Goal: Task Accomplishment & Management: Manage account settings

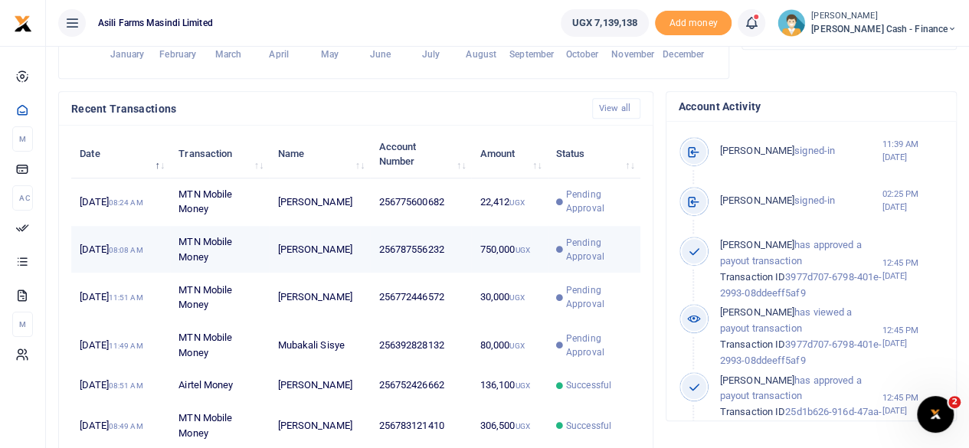
scroll to position [460, 0]
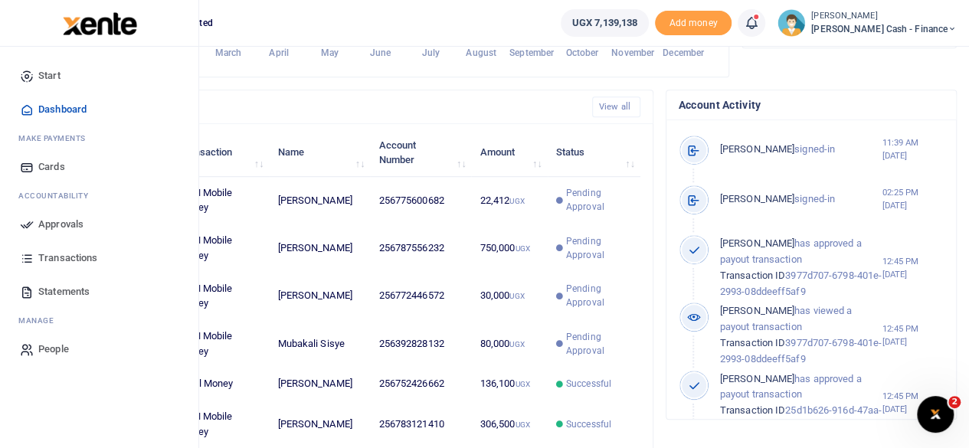
click at [58, 218] on span "Approvals" at bounding box center [60, 224] width 45 height 15
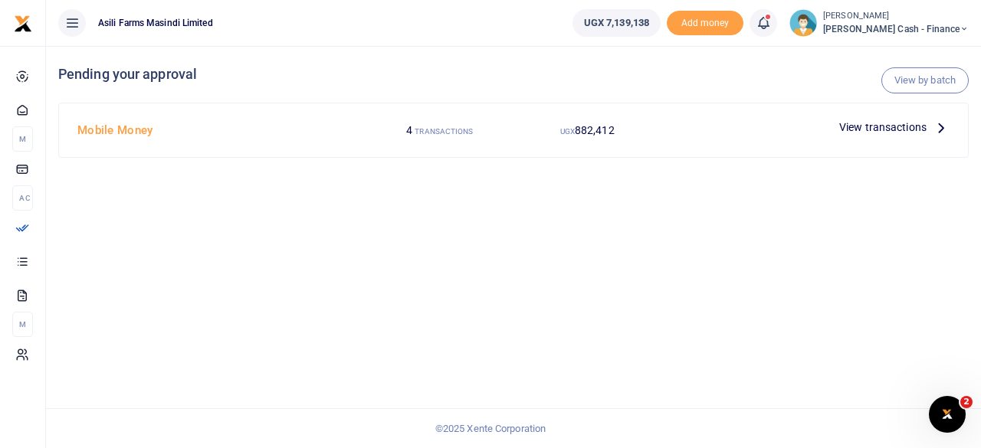
click at [921, 123] on span "View transactions" at bounding box center [882, 127] width 87 height 17
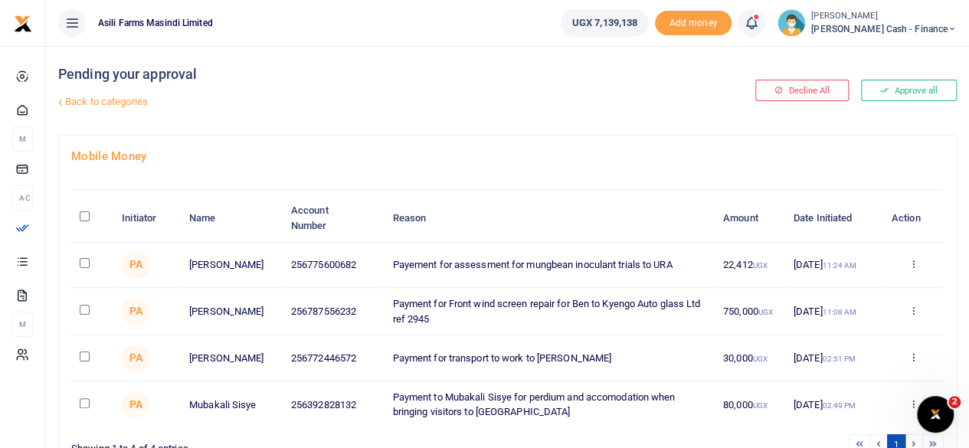
scroll to position [77, 0]
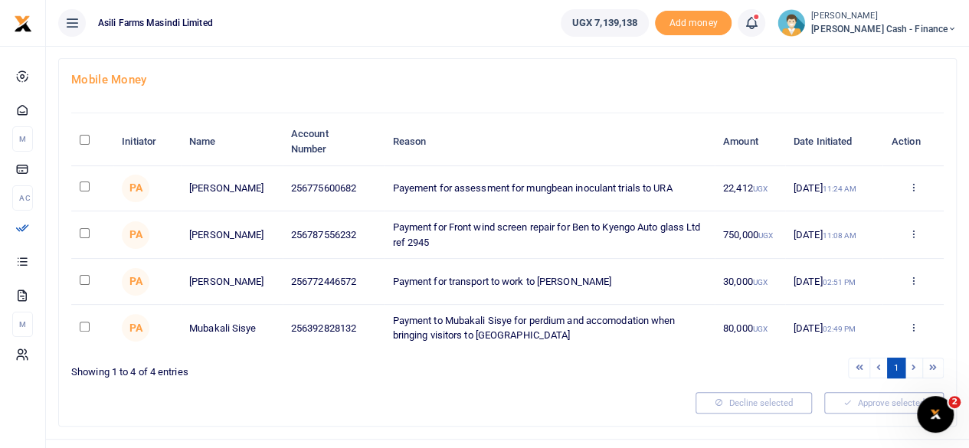
click at [83, 137] on input "\a \a : activate to sort column descending" at bounding box center [85, 140] width 10 height 10
checkbox input "true"
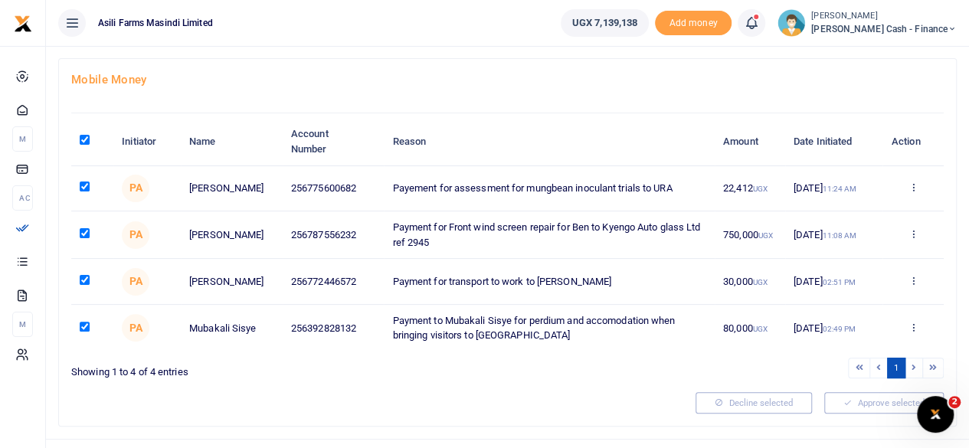
checkbox input "true"
click at [915, 237] on icon at bounding box center [913, 233] width 10 height 11
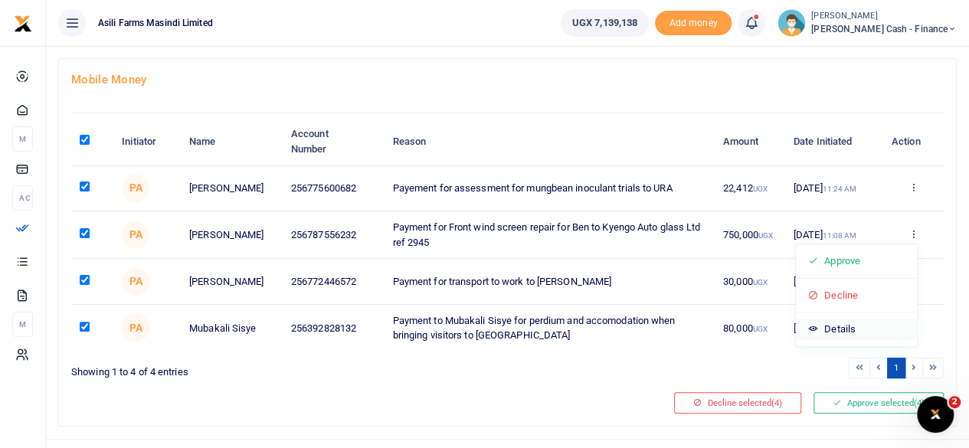
click at [835, 326] on link "Details" at bounding box center [856, 329] width 121 height 21
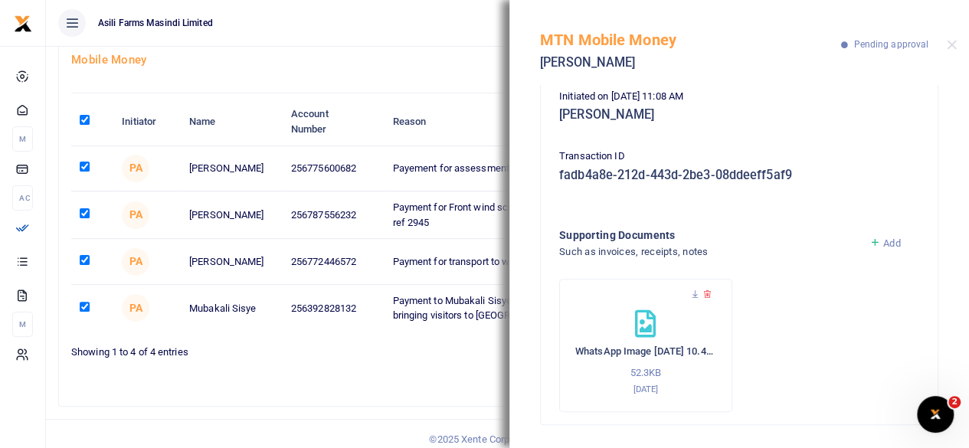
scroll to position [108, 0]
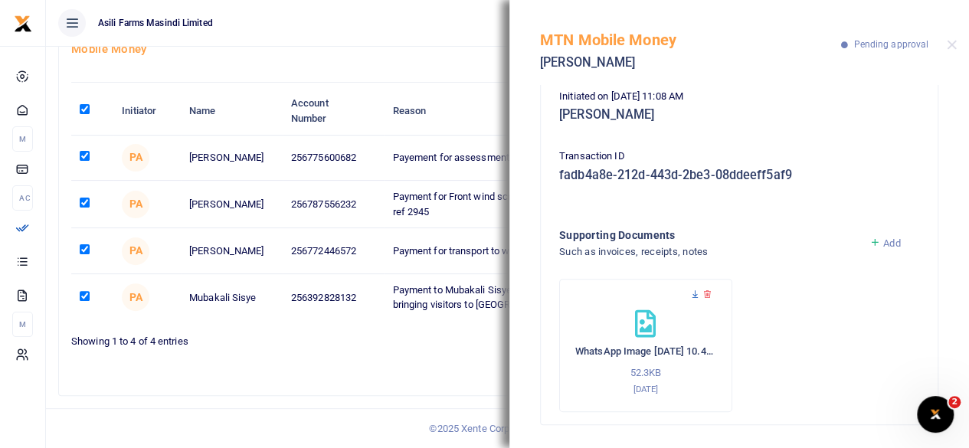
click at [696, 297] on icon at bounding box center [695, 295] width 10 height 10
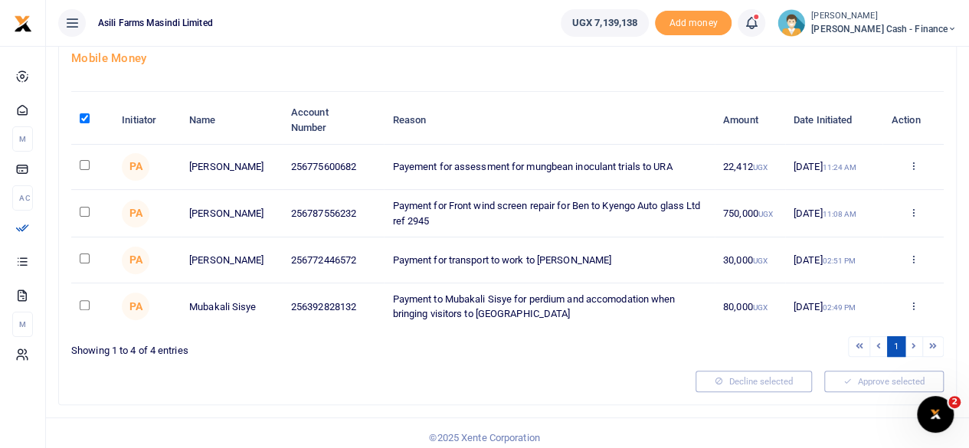
scroll to position [108, 0]
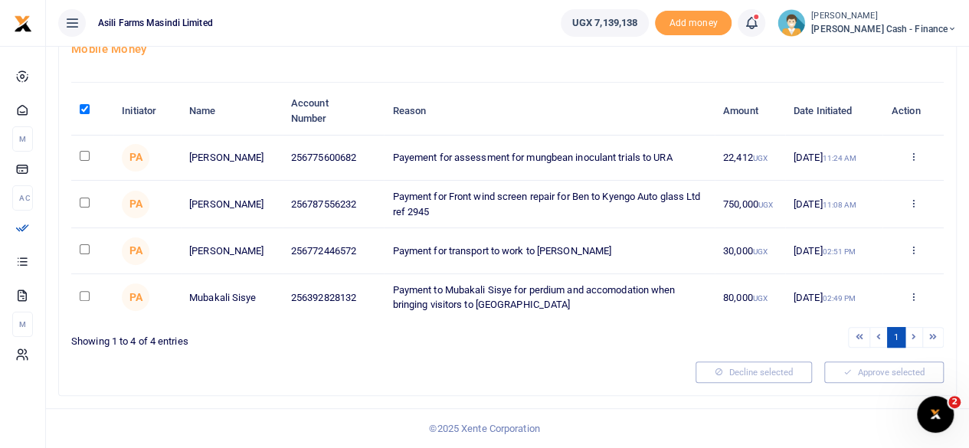
click at [86, 105] on input "\a \a : activate to sort column descending" at bounding box center [85, 109] width 10 height 10
click at [83, 107] on input "\a \a : activate to sort column descending" at bounding box center [85, 109] width 10 height 10
checkbox input "true"
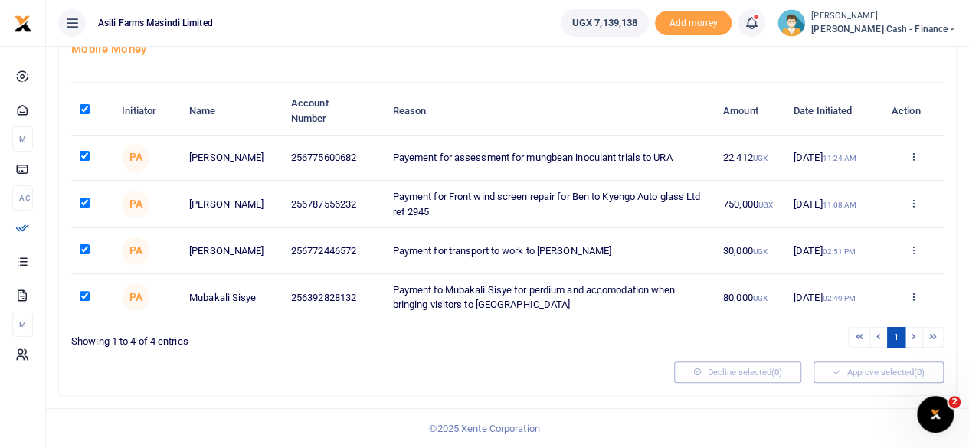
checkbox input "true"
click at [81, 104] on input "\a \a : activate to sort column descending" at bounding box center [85, 109] width 10 height 10
checkbox input "false"
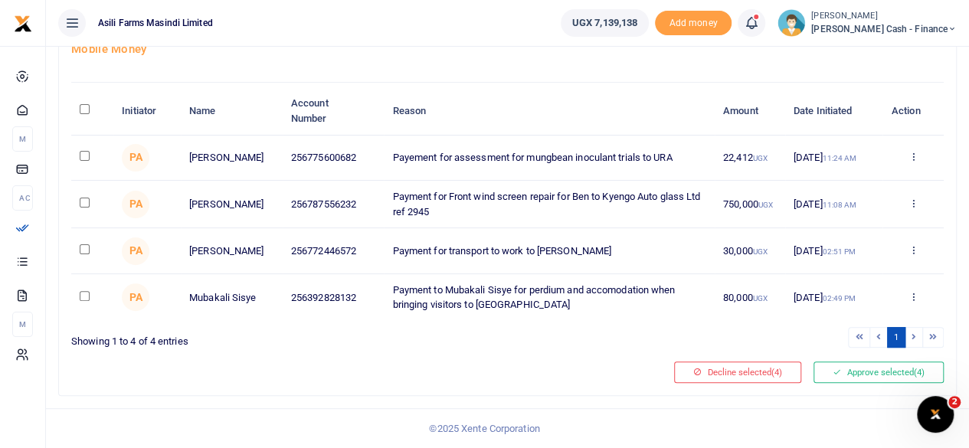
checkbox input "false"
click at [84, 156] on input "checkbox" at bounding box center [85, 156] width 10 height 10
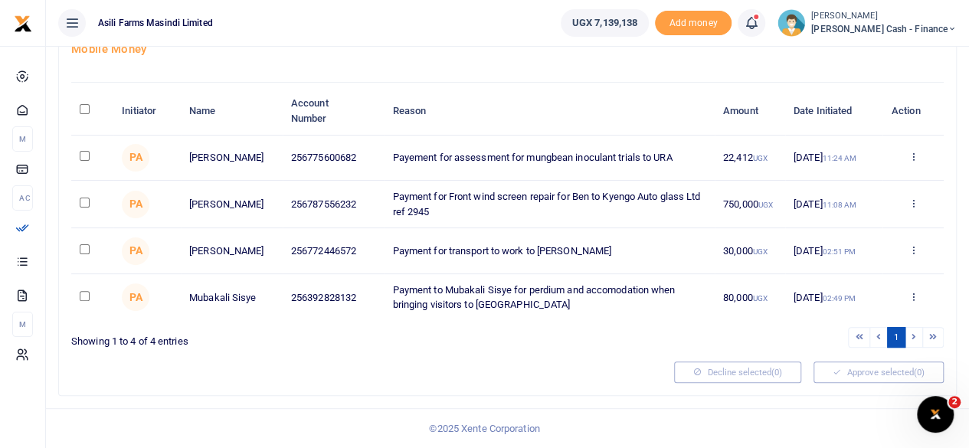
checkbox input "true"
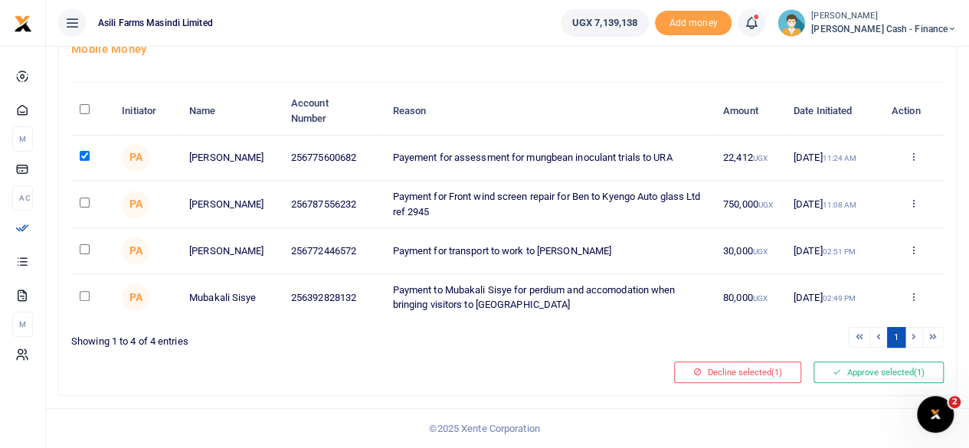
click at [87, 249] on input "checkbox" at bounding box center [85, 249] width 10 height 10
checkbox input "true"
click at [85, 301] on input "checkbox" at bounding box center [85, 296] width 10 height 10
checkbox input "true"
click at [884, 376] on button "Approve selected (3)" at bounding box center [879, 372] width 130 height 21
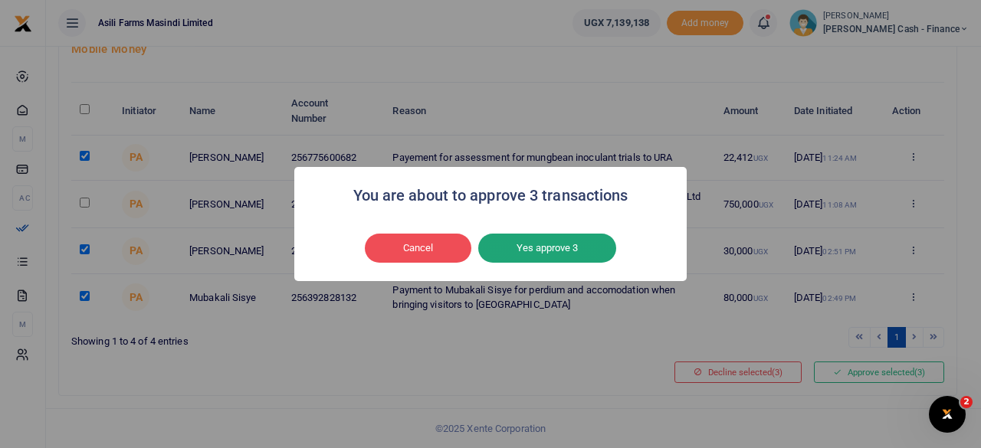
click at [559, 243] on button "Yes approve 3" at bounding box center [547, 248] width 138 height 29
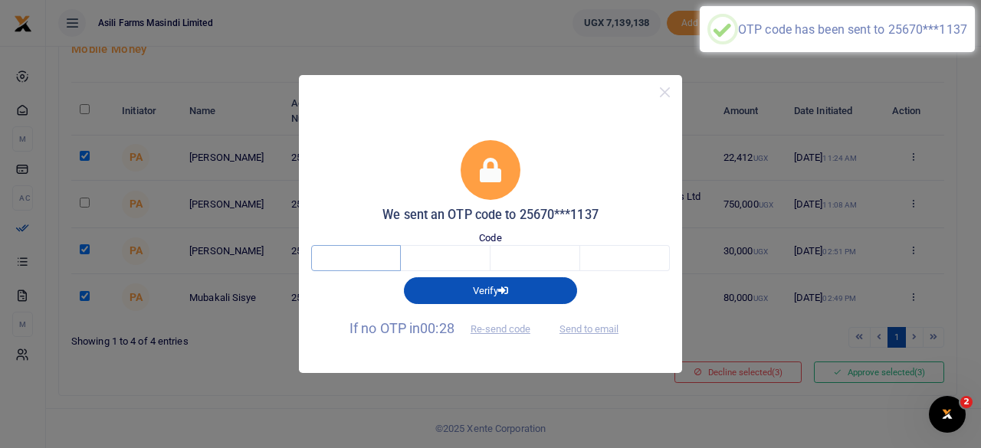
click at [372, 259] on input "text" at bounding box center [356, 258] width 90 height 26
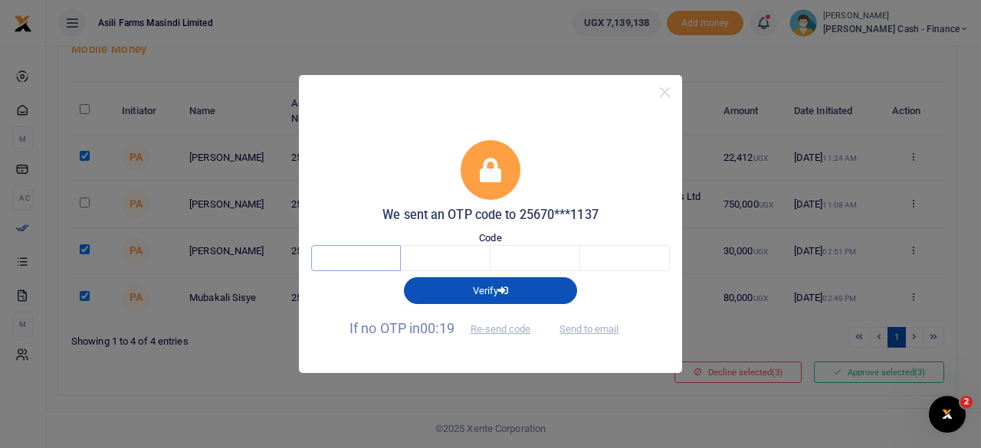
click at [372, 260] on input "text" at bounding box center [356, 258] width 90 height 26
click at [601, 326] on button "Send to email" at bounding box center [588, 329] width 85 height 26
click at [376, 258] on input "text" at bounding box center [356, 258] width 90 height 26
type input "5"
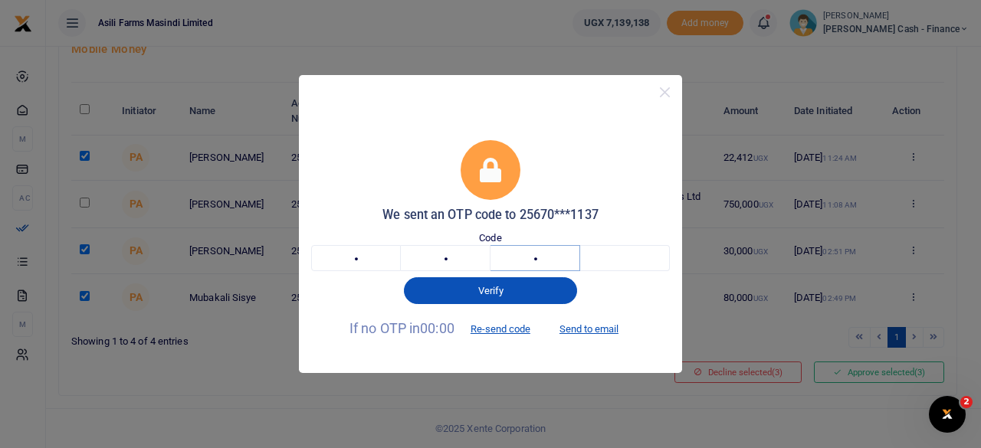
type input "3"
type input "0"
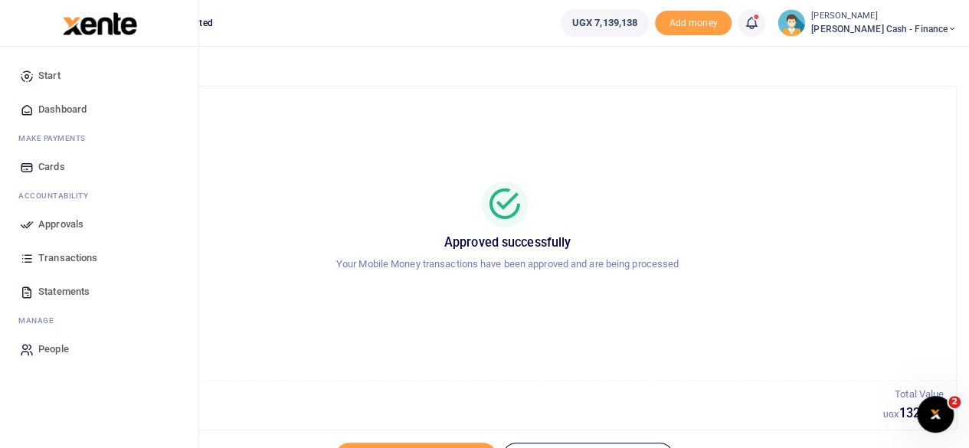
click at [61, 220] on span "Approvals" at bounding box center [60, 224] width 45 height 15
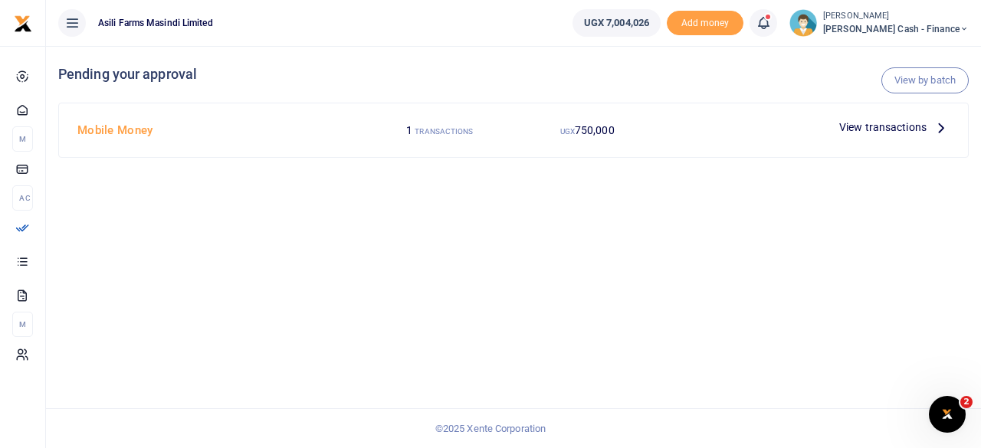
click at [916, 129] on span "View transactions" at bounding box center [882, 127] width 87 height 17
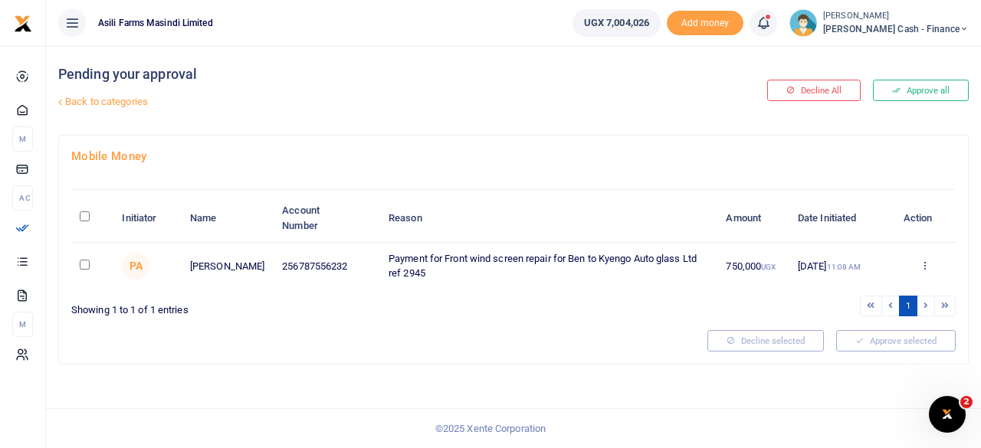
click at [90, 268] on td at bounding box center [92, 266] width 42 height 47
click at [85, 260] on input "checkbox" at bounding box center [85, 265] width 10 height 10
checkbox input "true"
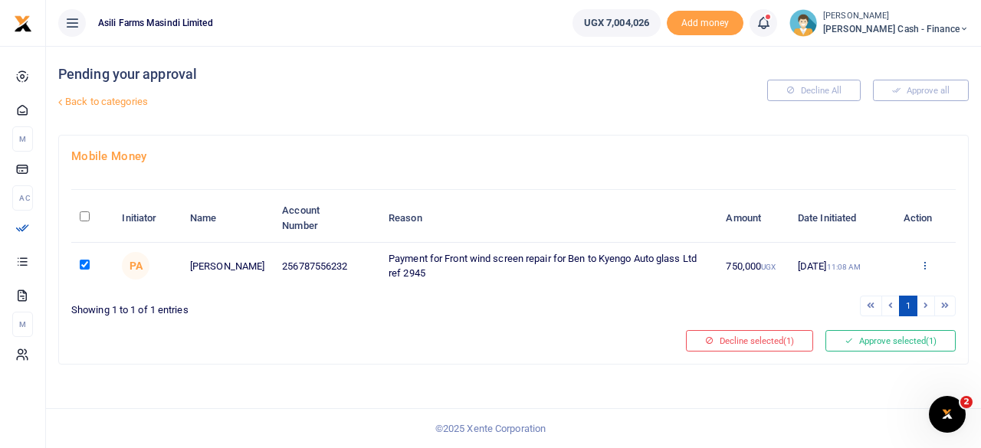
click at [922, 261] on icon at bounding box center [924, 265] width 10 height 11
click at [870, 324] on link "Decline" at bounding box center [868, 324] width 121 height 21
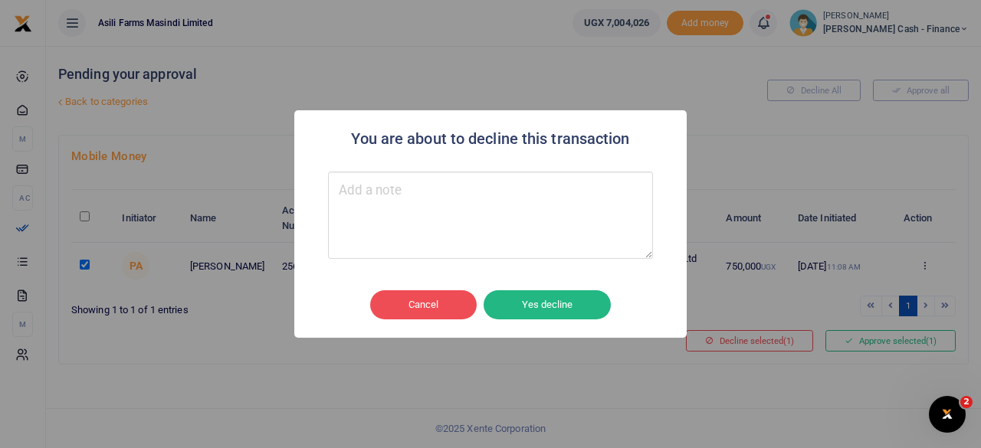
click at [386, 211] on textarea "Type your message here" at bounding box center [490, 215] width 325 height 87
type textarea "Kindly Change the Memo"
click at [556, 301] on button "Yes decline" at bounding box center [546, 304] width 127 height 29
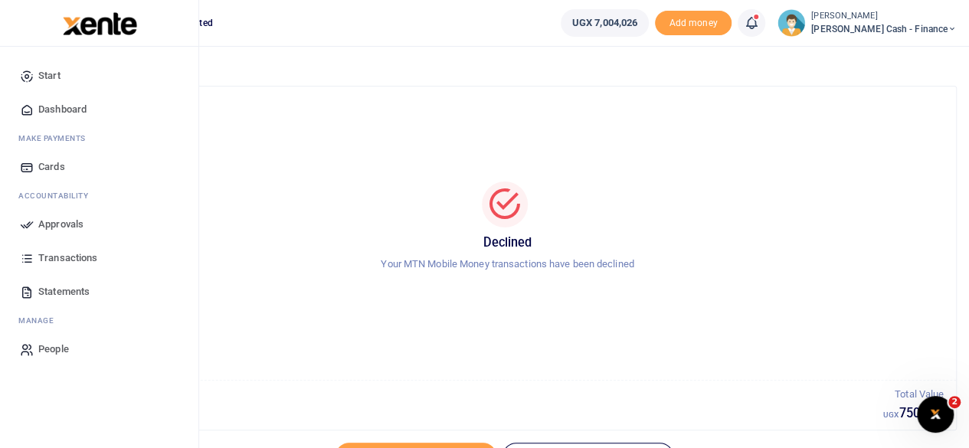
click at [41, 223] on span "Approvals" at bounding box center [60, 224] width 45 height 15
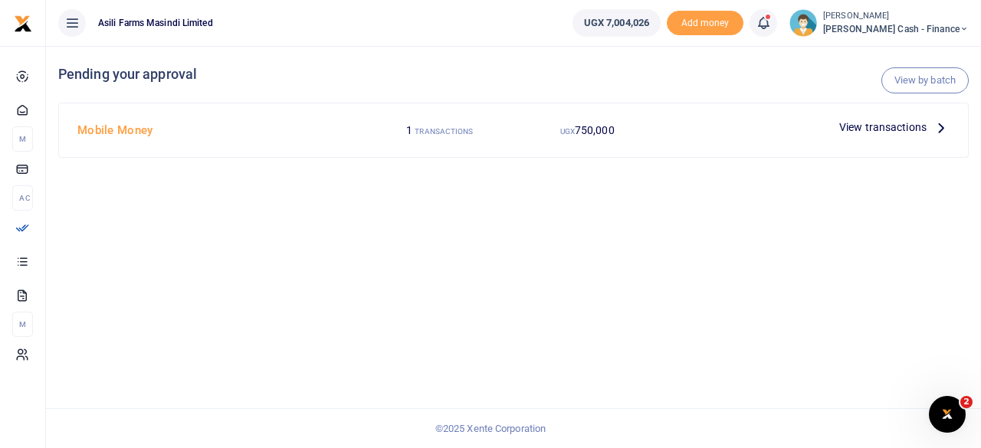
click at [887, 123] on span "View transactions" at bounding box center [882, 127] width 87 height 17
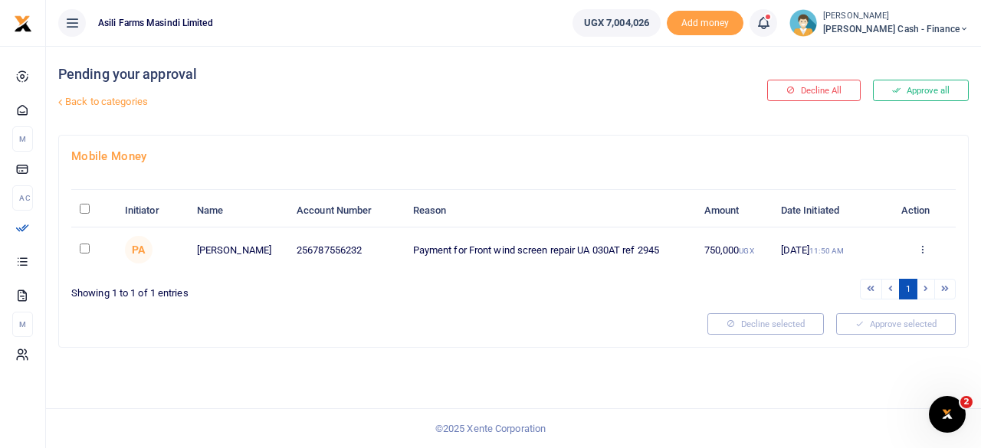
click at [84, 208] on input "\a \a : activate to sort column descending" at bounding box center [85, 209] width 10 height 10
checkbox input "true"
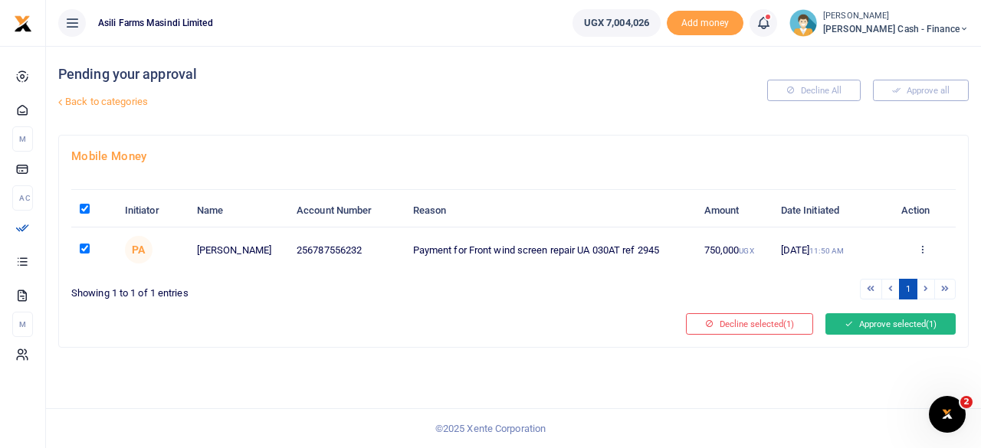
click at [911, 319] on button "Approve selected (1)" at bounding box center [890, 323] width 130 height 21
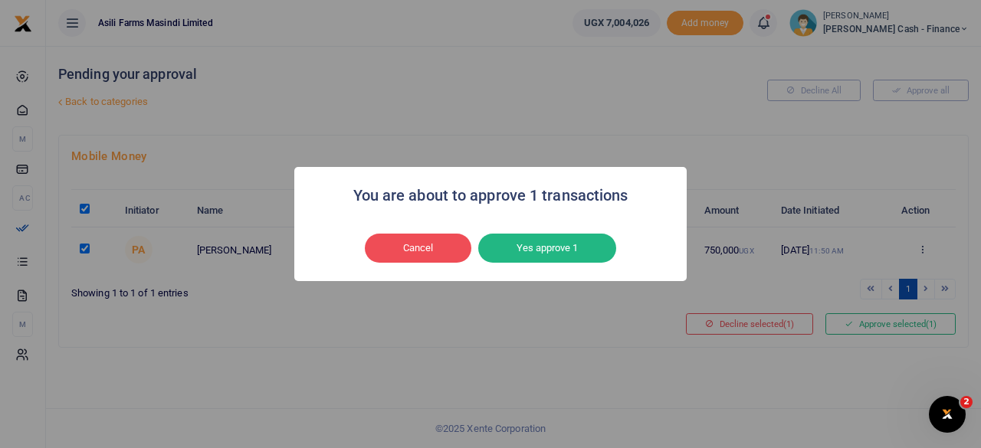
click at [536, 241] on button "Yes approve 1" at bounding box center [547, 248] width 138 height 29
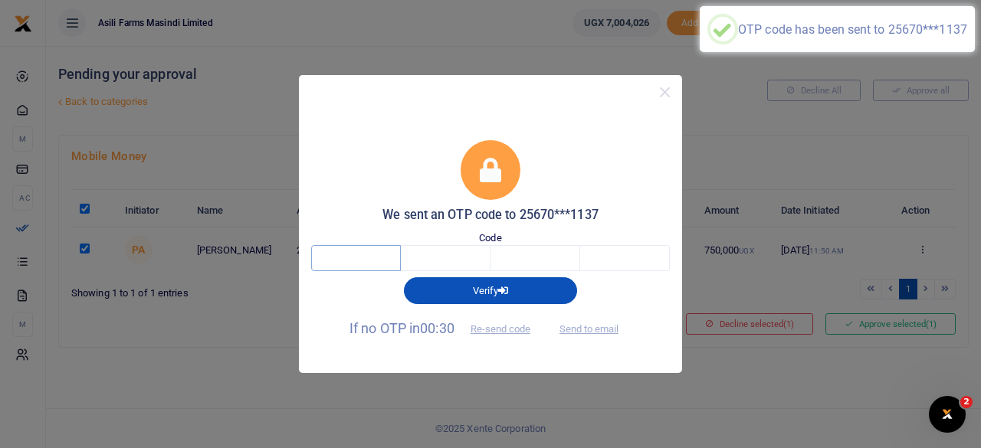
drag, startPoint x: 362, startPoint y: 255, endPoint x: 369, endPoint y: 261, distance: 9.8
click at [362, 256] on input "text" at bounding box center [356, 258] width 90 height 26
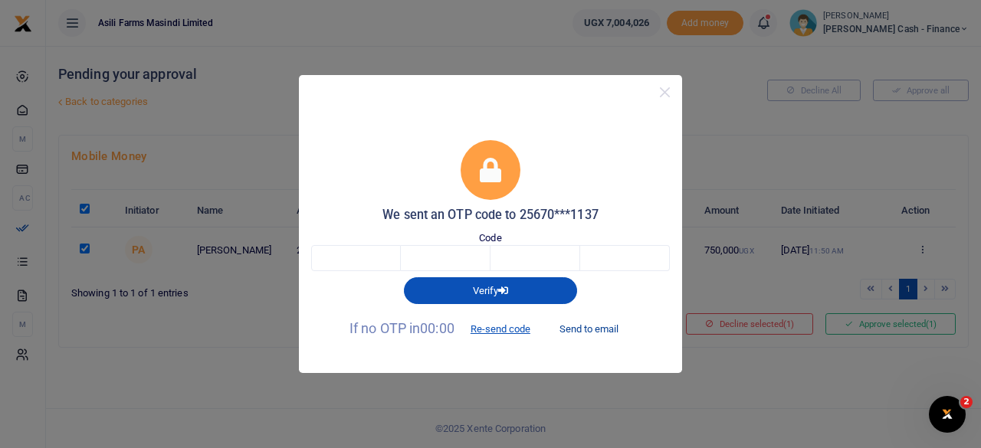
click at [598, 332] on button "Send to email" at bounding box center [588, 329] width 85 height 26
click at [399, 251] on input "text" at bounding box center [356, 258] width 90 height 26
type input "8"
type input "4"
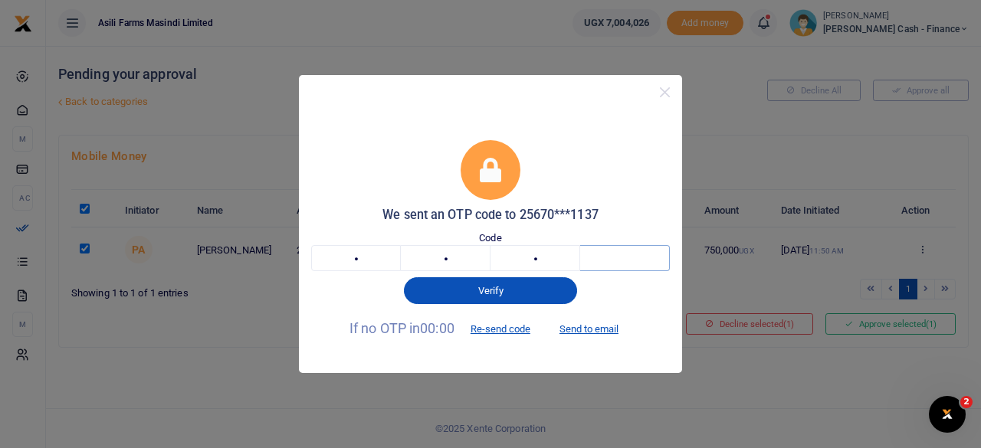
type input "2"
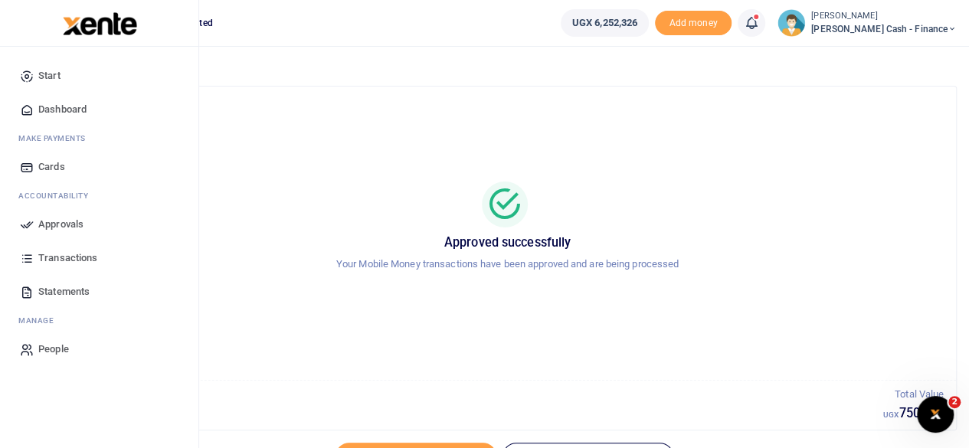
click at [66, 222] on span "Approvals" at bounding box center [60, 224] width 45 height 15
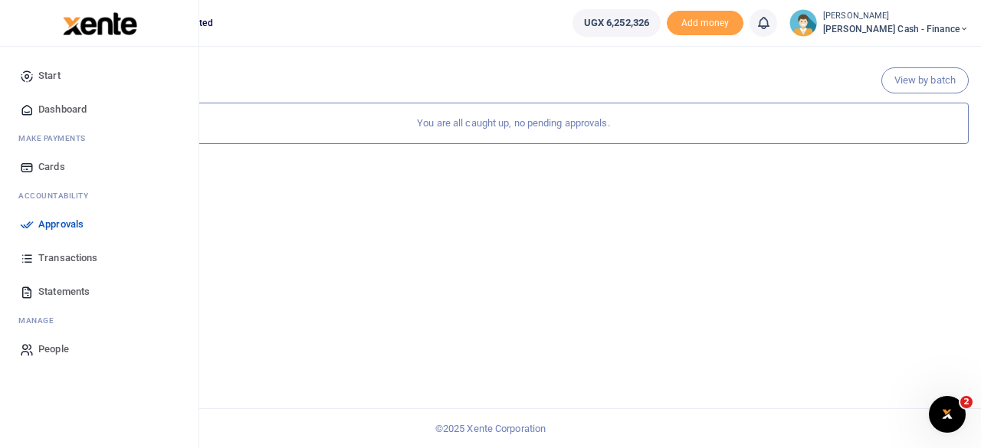
click at [64, 256] on span "Transactions" at bounding box center [67, 258] width 59 height 15
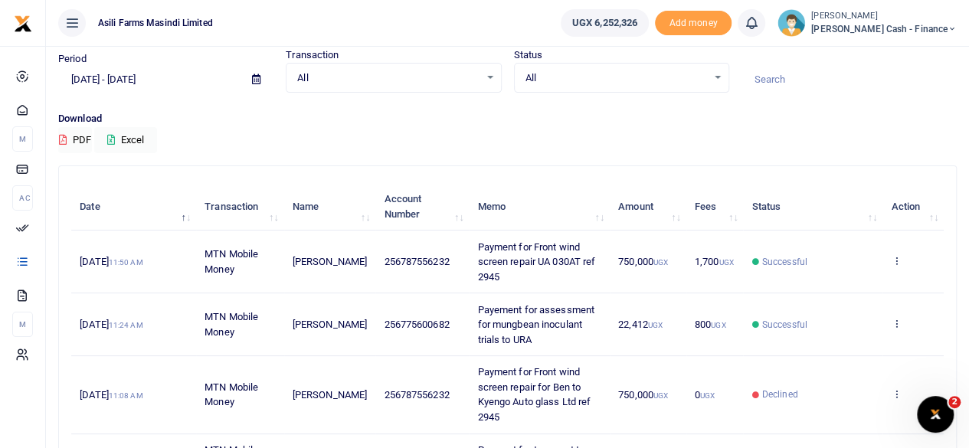
scroll to position [77, 0]
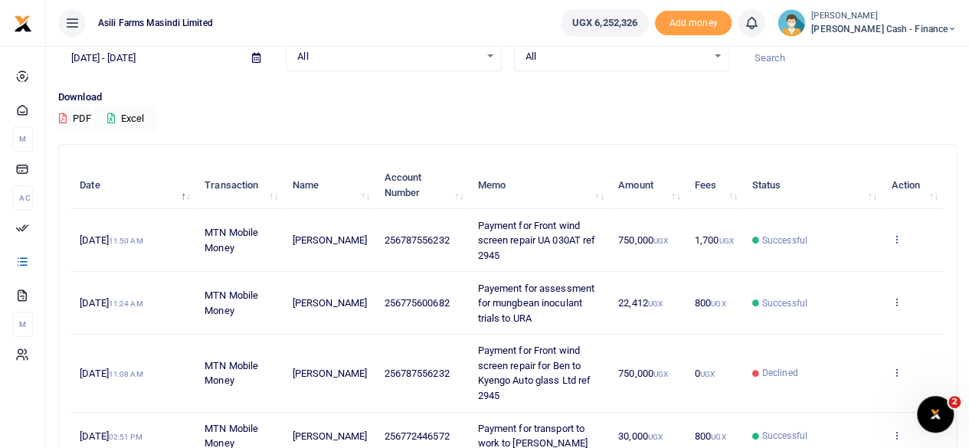
click at [895, 236] on icon at bounding box center [896, 239] width 10 height 11
click at [850, 260] on link "View details" at bounding box center [840, 264] width 121 height 21
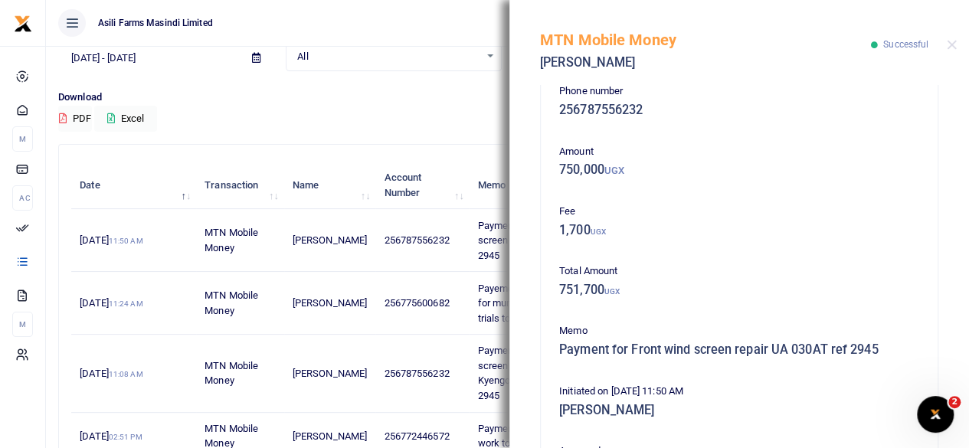
scroll to position [0, 0]
